Goal: Check status

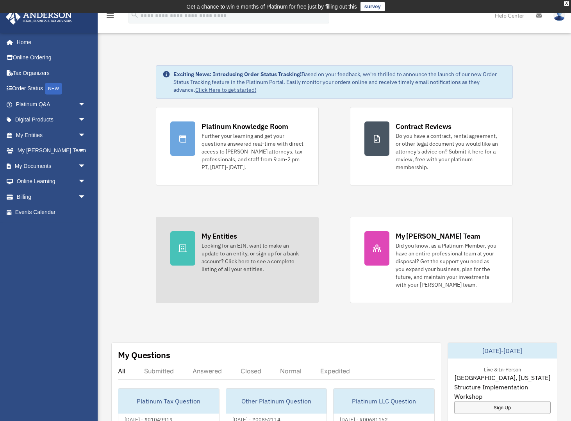
click at [190, 234] on div at bounding box center [182, 248] width 25 height 34
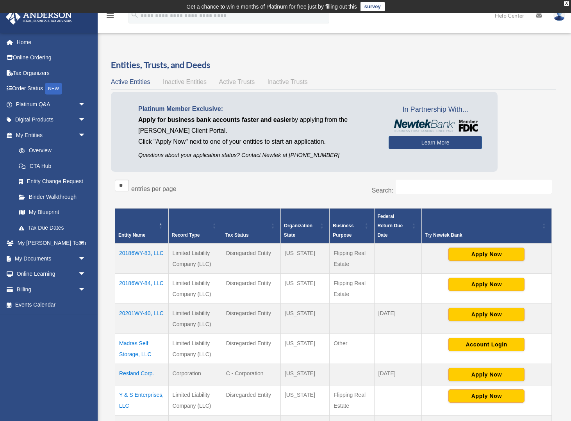
click at [136, 285] on td "20186WY-84, LLC" at bounding box center [142, 289] width 54 height 30
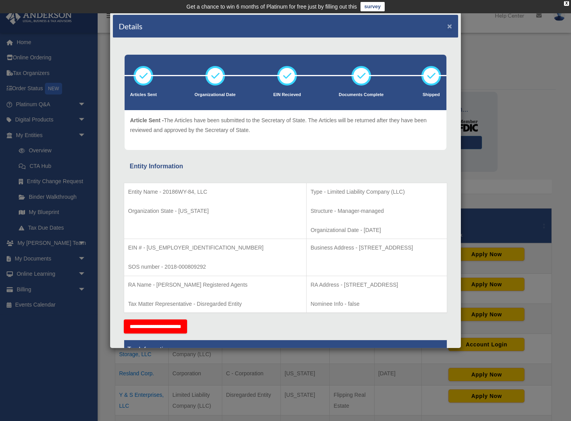
click at [449, 28] on button "×" at bounding box center [449, 26] width 5 height 8
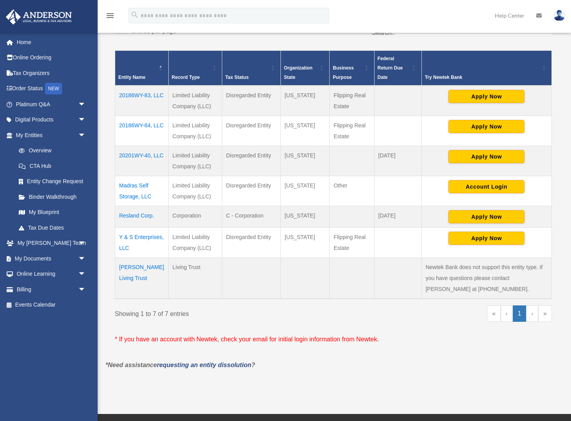
scroll to position [159, 0]
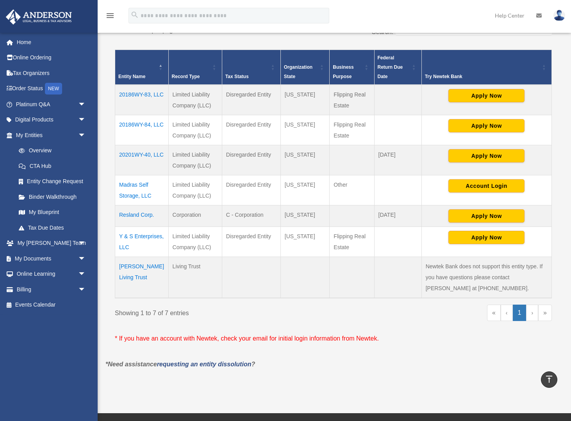
click at [141, 235] on td "Y & S Enterprises, LLC" at bounding box center [142, 242] width 54 height 30
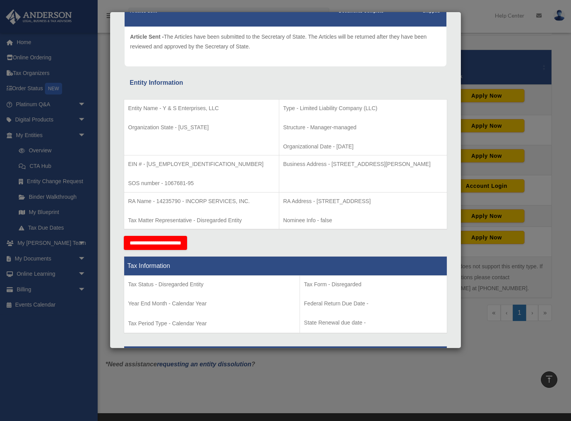
scroll to position [89, 0]
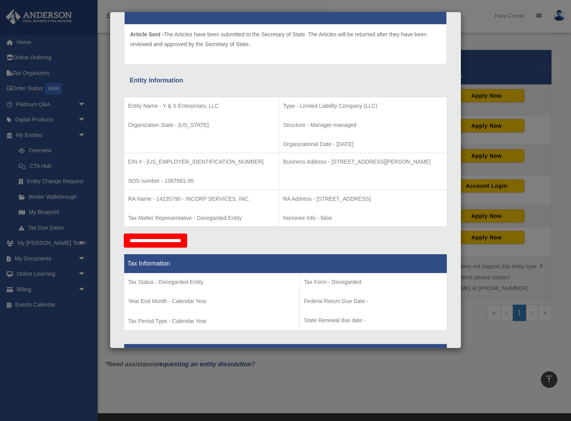
click at [509, 45] on div "Details × Articles Sent Organizational Date" at bounding box center [285, 210] width 571 height 421
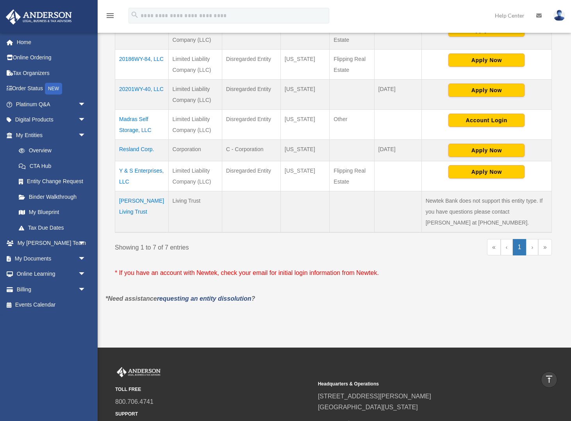
scroll to position [0, 0]
